Goal: Task Accomplishment & Management: Complete application form

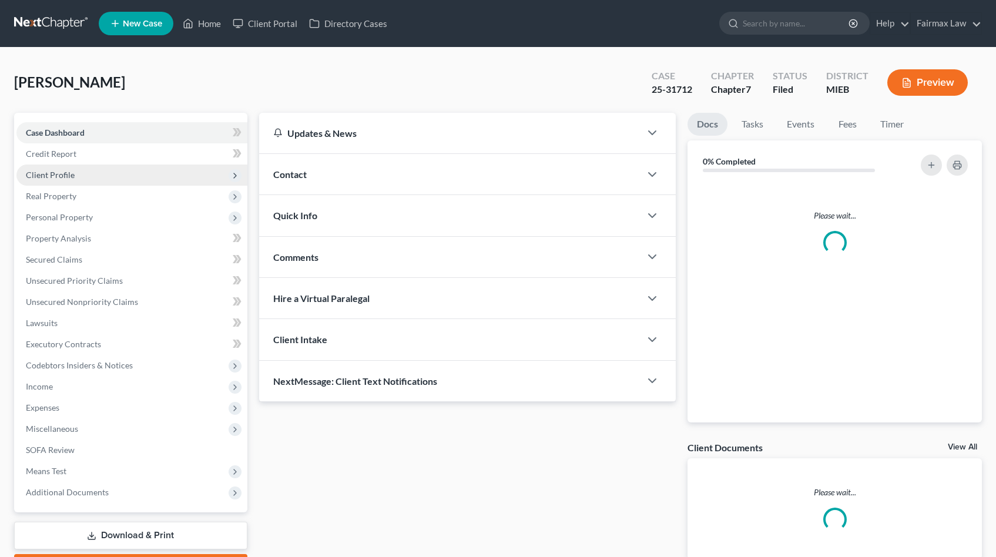
click at [80, 177] on span "Client Profile" at bounding box center [131, 175] width 231 height 21
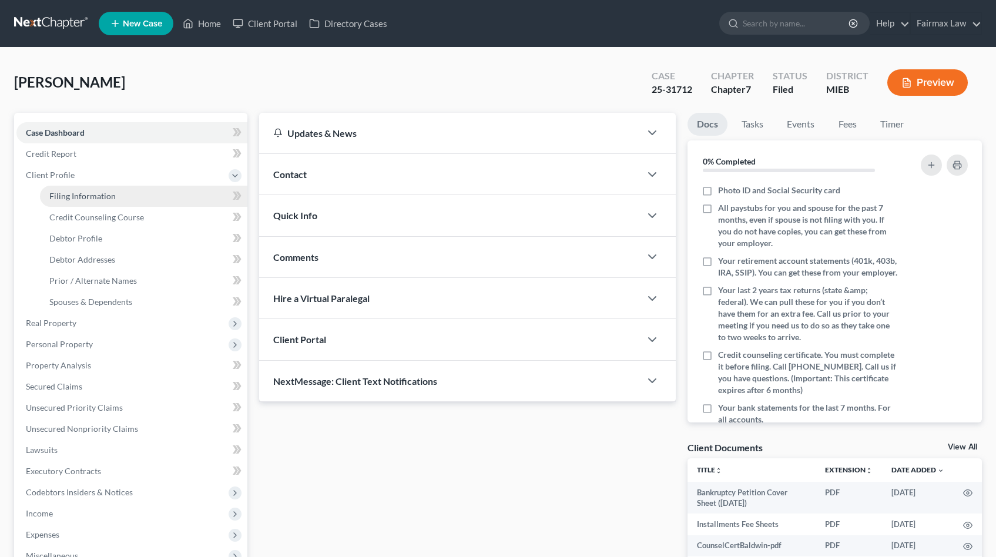
click at [92, 192] on span "Filing Information" at bounding box center [82, 196] width 66 height 10
select select "1"
select select "0"
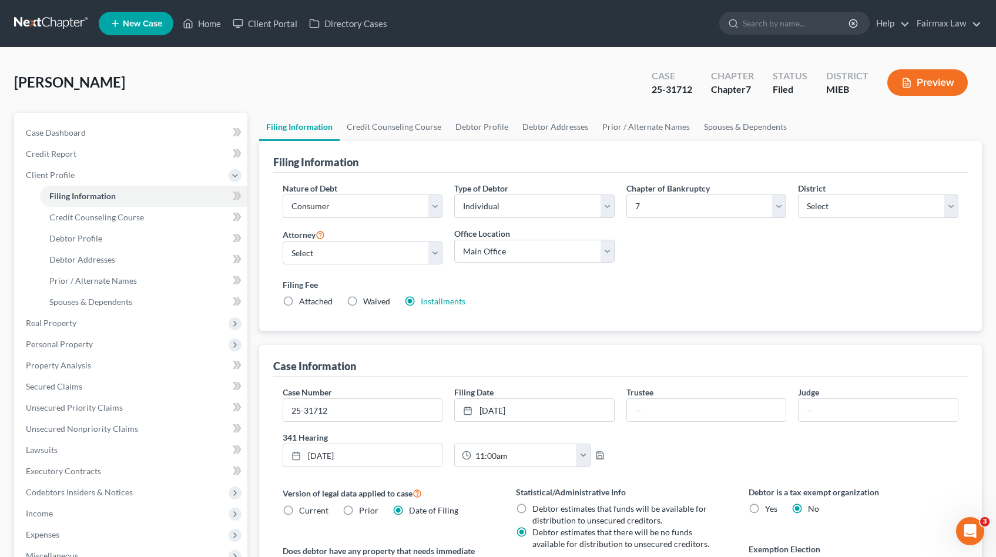
click at [603, 47] on div at bounding box center [498, 47] width 329 height 1
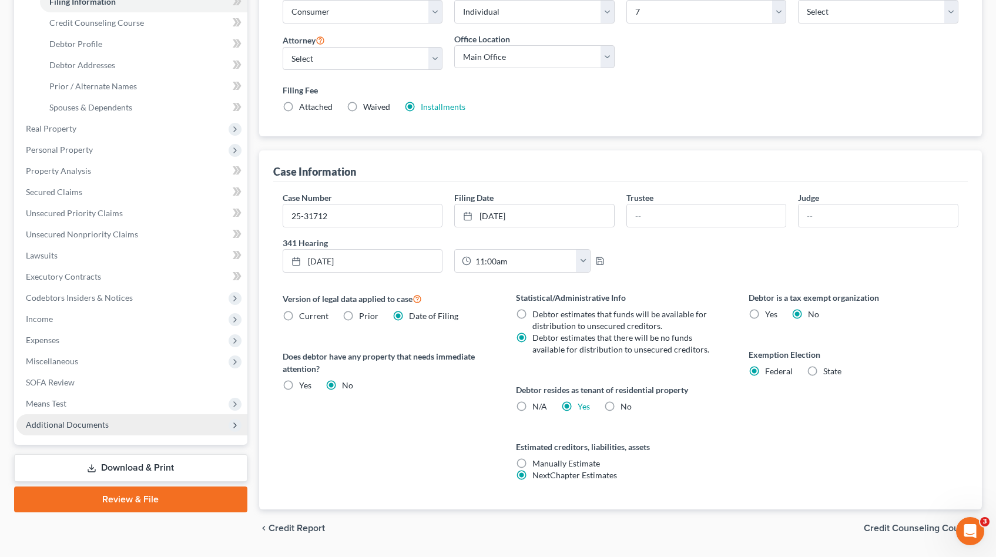
click at [78, 432] on span "Additional Documents" at bounding box center [131, 424] width 231 height 21
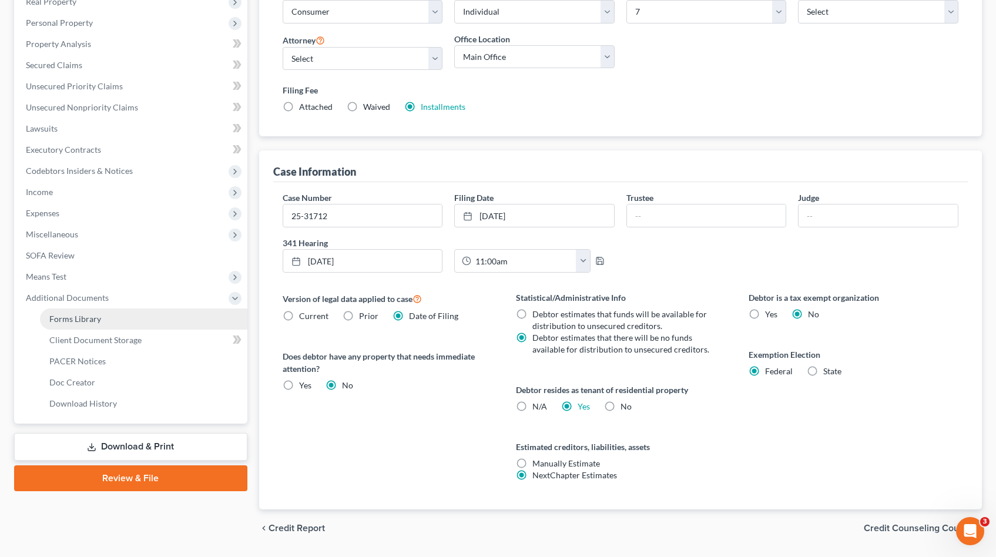
click at [110, 320] on link "Forms Library" at bounding box center [143, 319] width 207 height 21
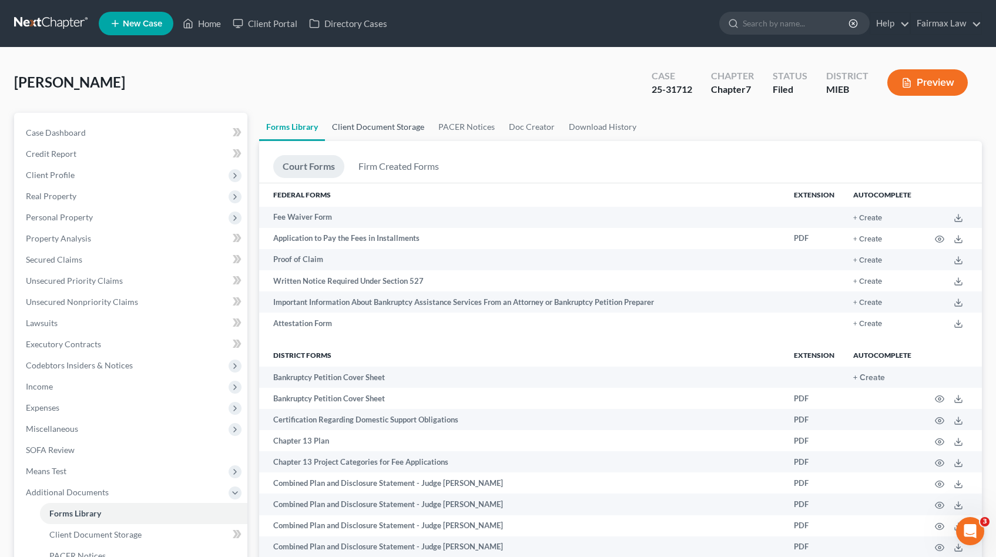
click at [359, 118] on link "Client Document Storage" at bounding box center [378, 127] width 106 height 28
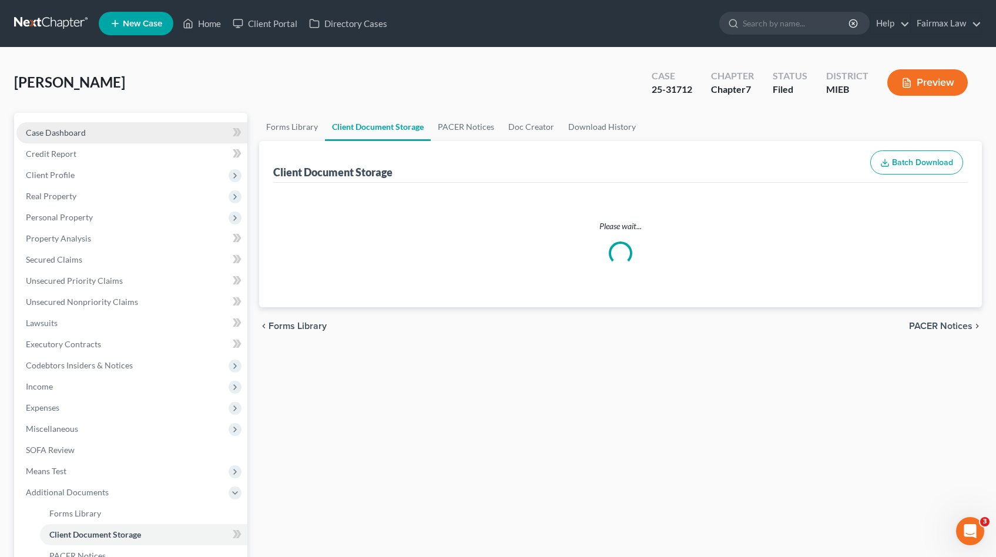
select select "7"
select select "32"
select select "6"
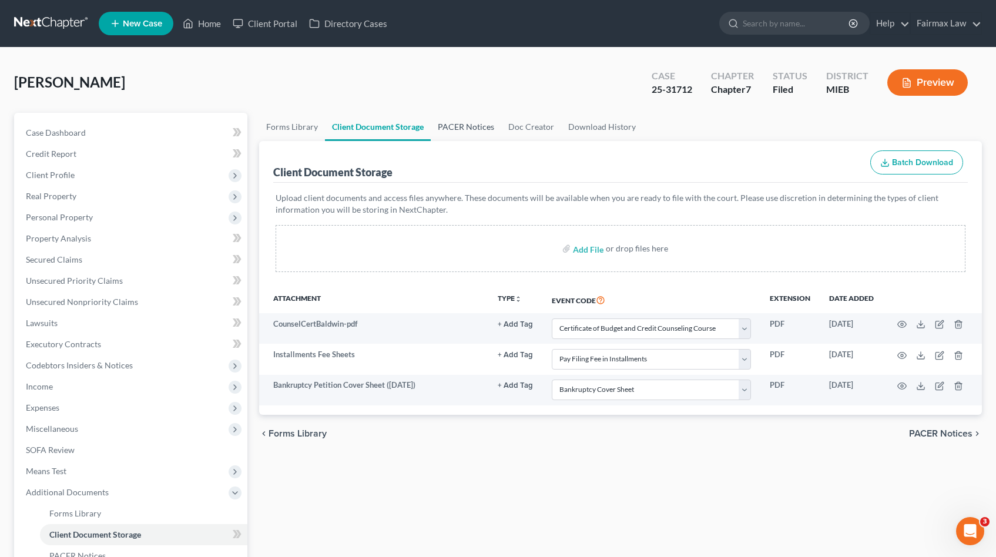
click at [476, 130] on link "PACER Notices" at bounding box center [466, 127] width 71 height 28
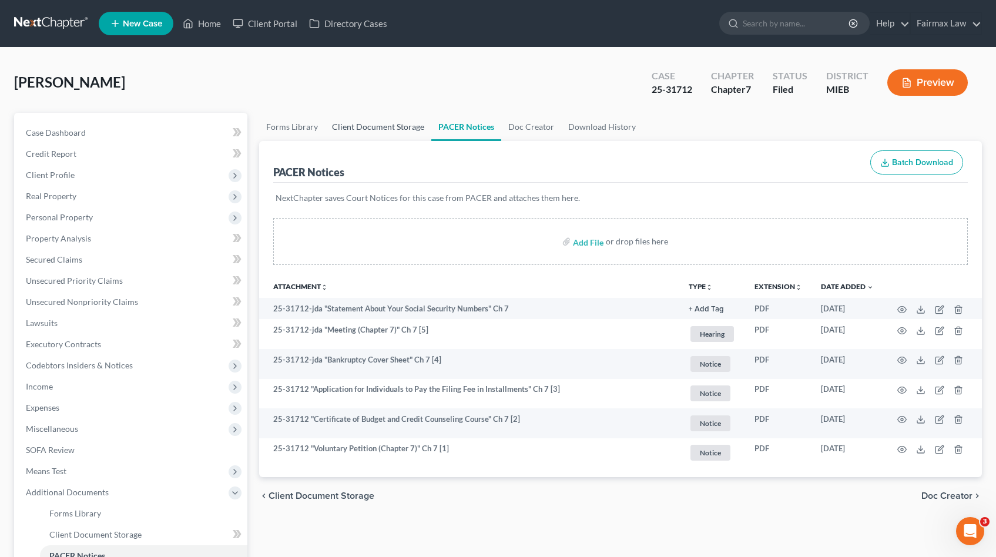
click at [398, 128] on link "Client Document Storage" at bounding box center [378, 127] width 106 height 28
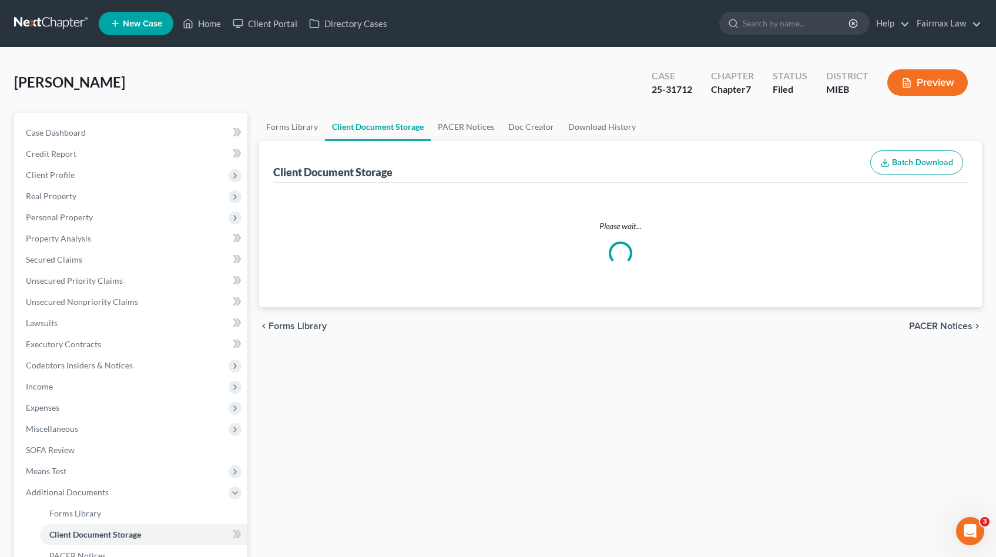
select select "7"
select select "32"
select select "6"
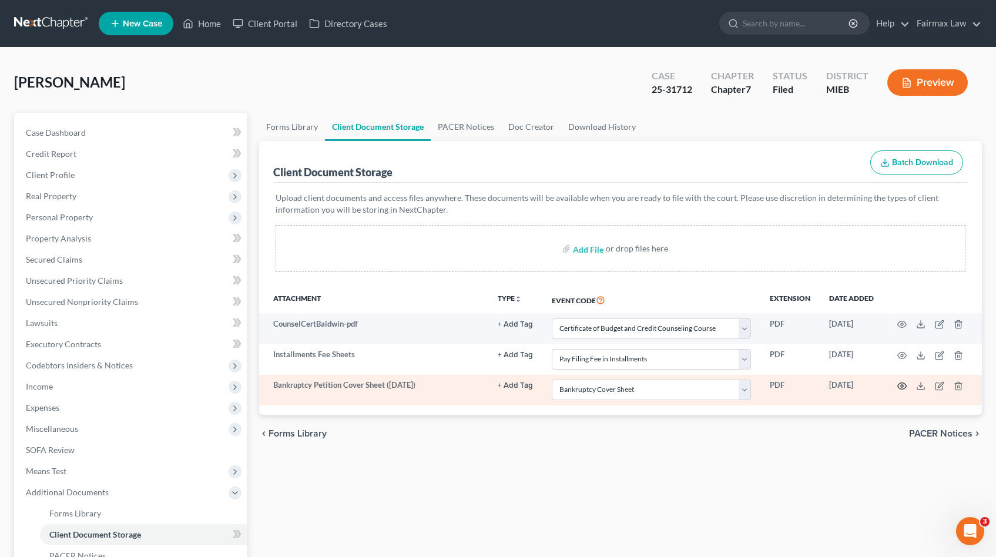
click at [901, 385] on circle "button" at bounding box center [902, 386] width 2 height 2
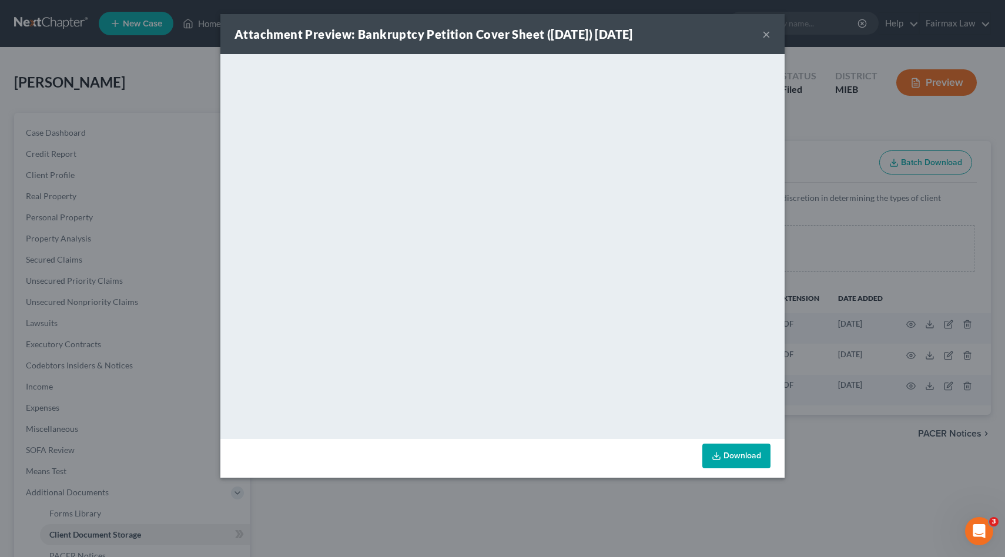
click at [860, 273] on div "Attachment Preview: Bankruptcy Petition Cover Sheet ([DATE]) [DATE] × <object n…" at bounding box center [502, 278] width 1005 height 557
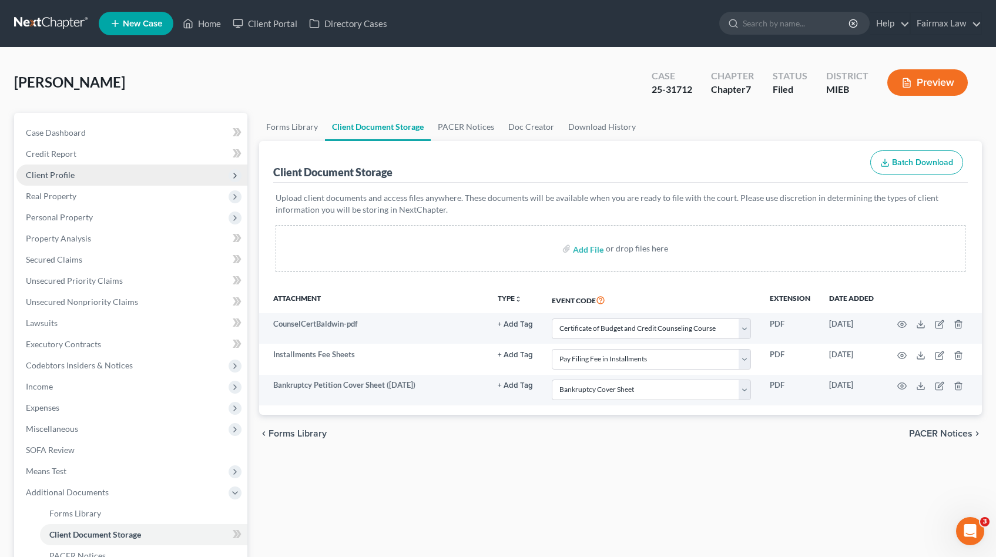
click at [73, 170] on span "Client Profile" at bounding box center [131, 175] width 231 height 21
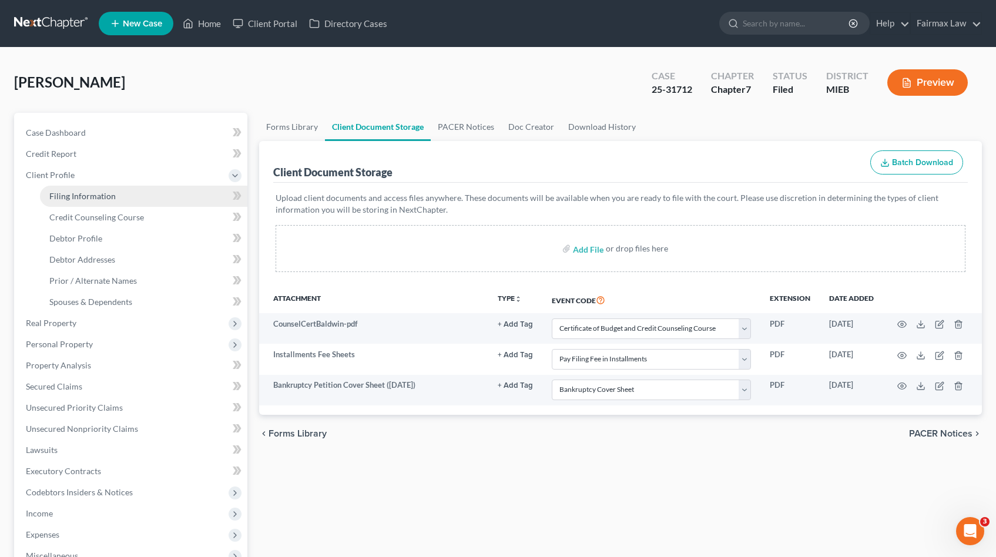
click at [110, 194] on span "Filing Information" at bounding box center [82, 196] width 66 height 10
select select "1"
select select "0"
select select "40"
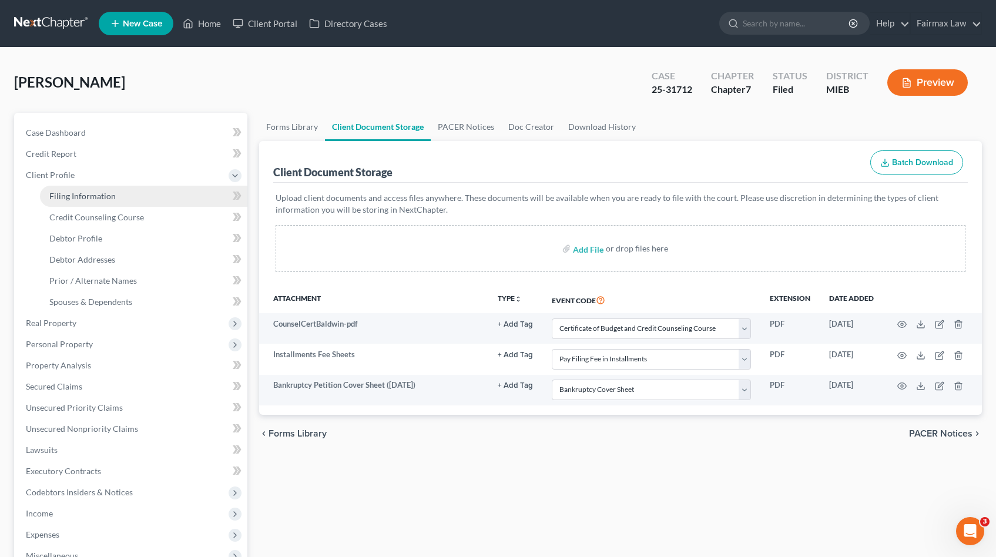
select select "6"
